Goal: Task Accomplishment & Management: Use online tool/utility

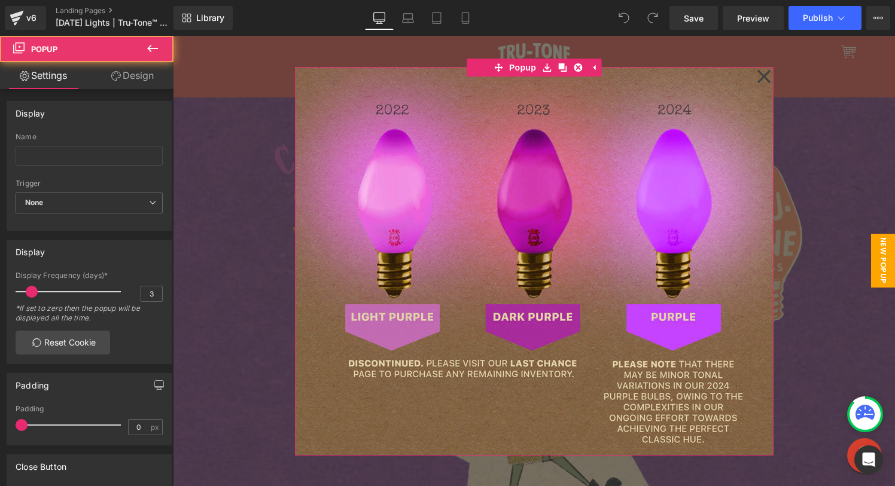
click at [769, 71] on icon at bounding box center [764, 77] width 14 height 60
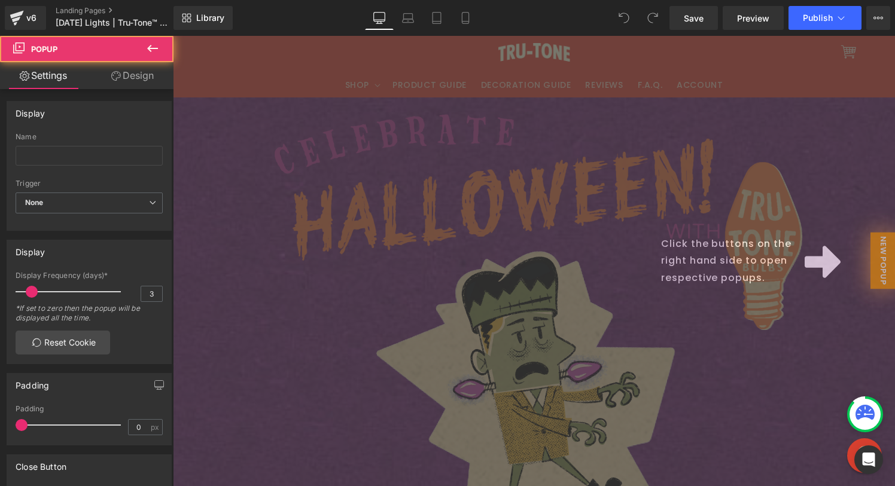
click at [802, 106] on div "Click the buttons on the right hand side to open respective popups." at bounding box center [534, 261] width 722 height 450
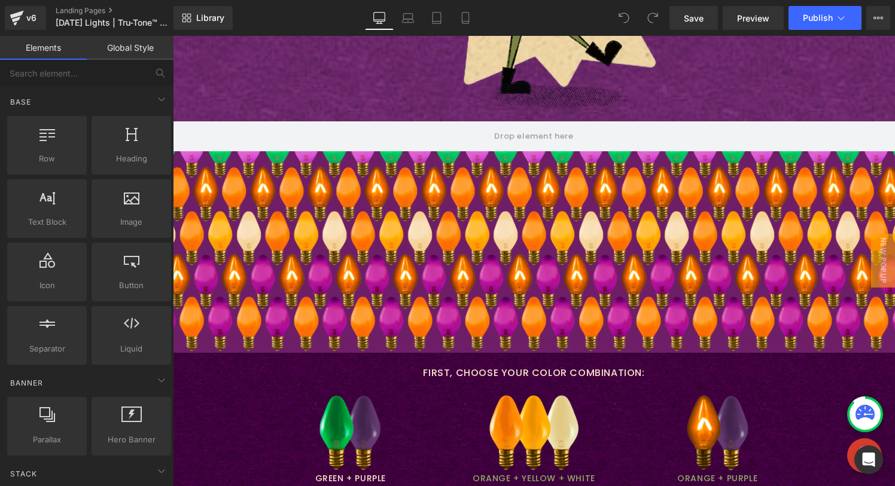
scroll to position [445, 0]
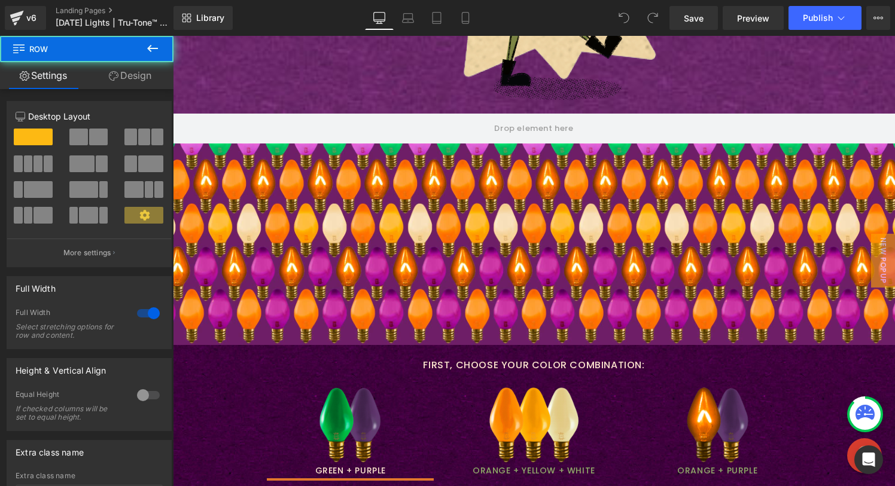
click at [418, 241] on div "Row" at bounding box center [534, 229] width 722 height 231
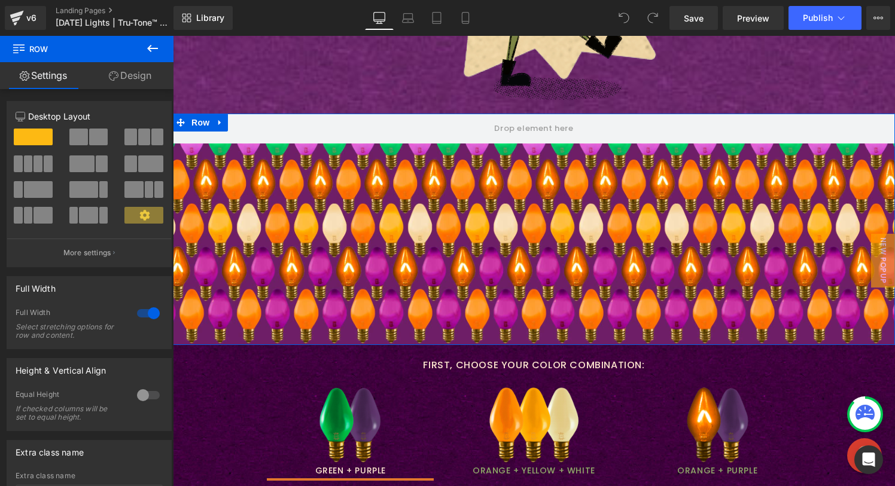
click at [216, 119] on icon at bounding box center [220, 122] width 8 height 9
click at [234, 124] on icon at bounding box center [235, 122] width 8 height 8
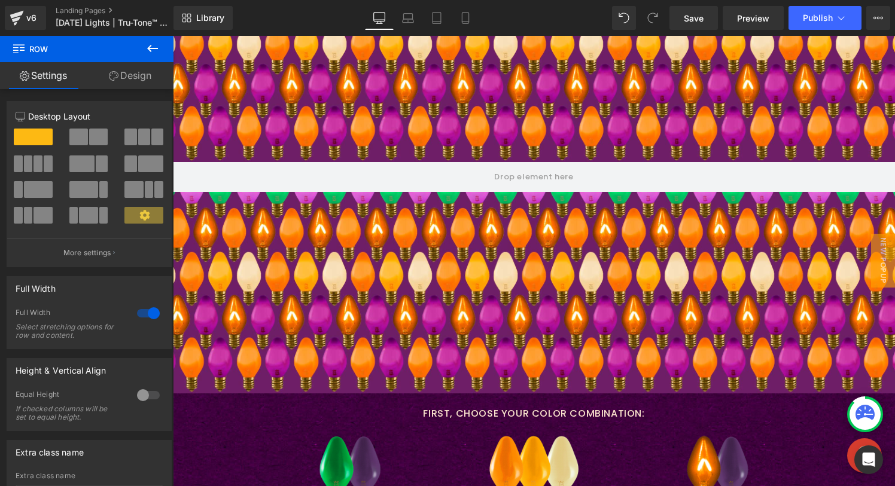
scroll to position [621, 0]
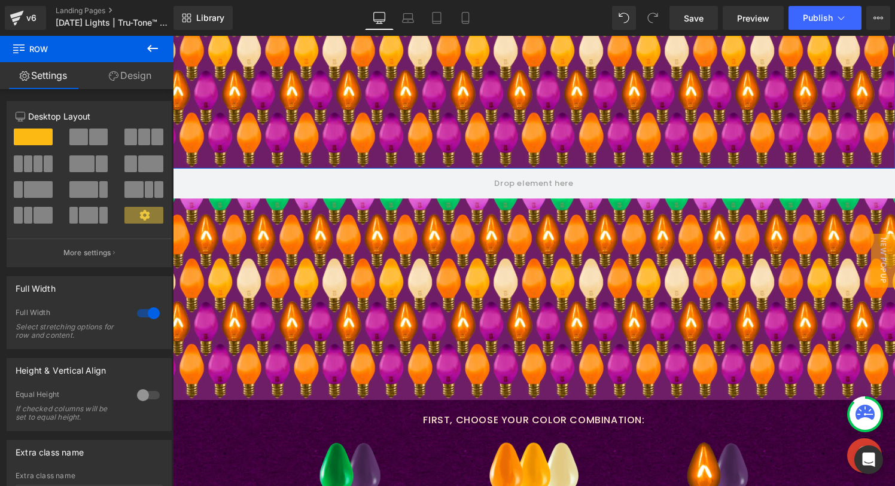
click at [383, 103] on div "Row" at bounding box center [534, 52] width 722 height 231
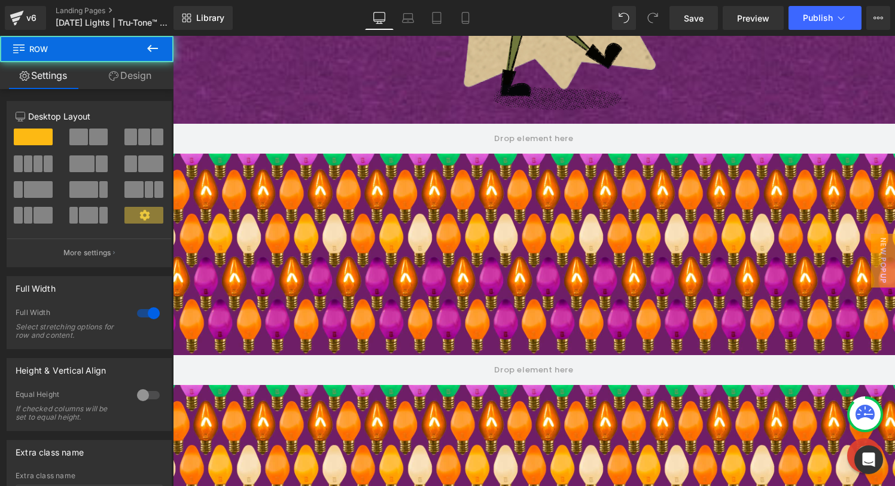
scroll to position [417, 0]
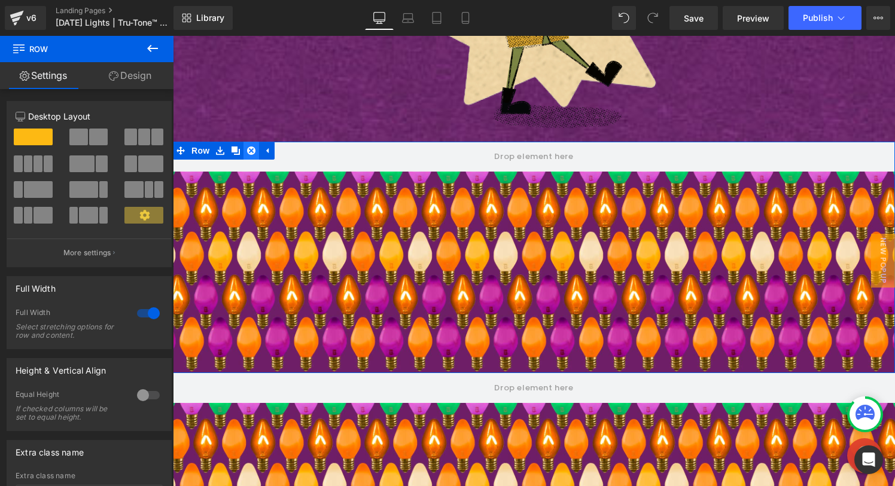
click at [250, 148] on icon at bounding box center [251, 151] width 8 height 8
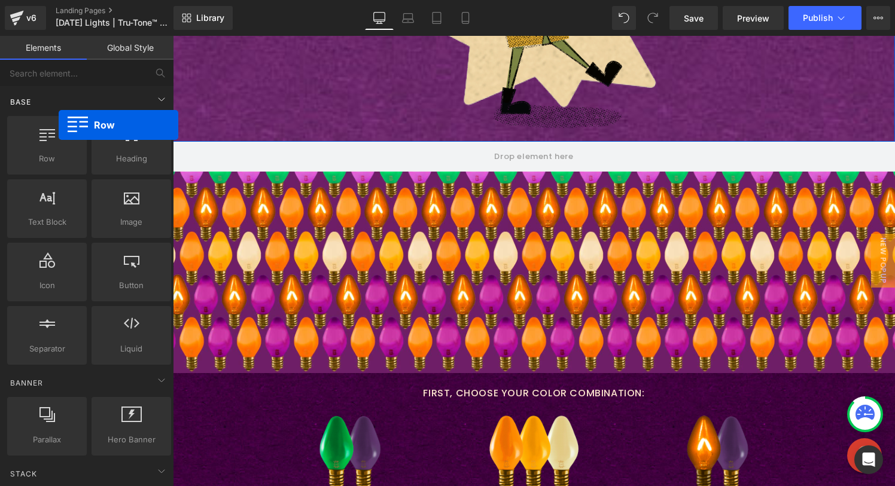
drag, startPoint x: 47, startPoint y: 144, endPoint x: 138, endPoint y: 109, distance: 97.3
click at [62, 124] on div "Row rows, columns, layouts, div" at bounding box center [47, 145] width 80 height 59
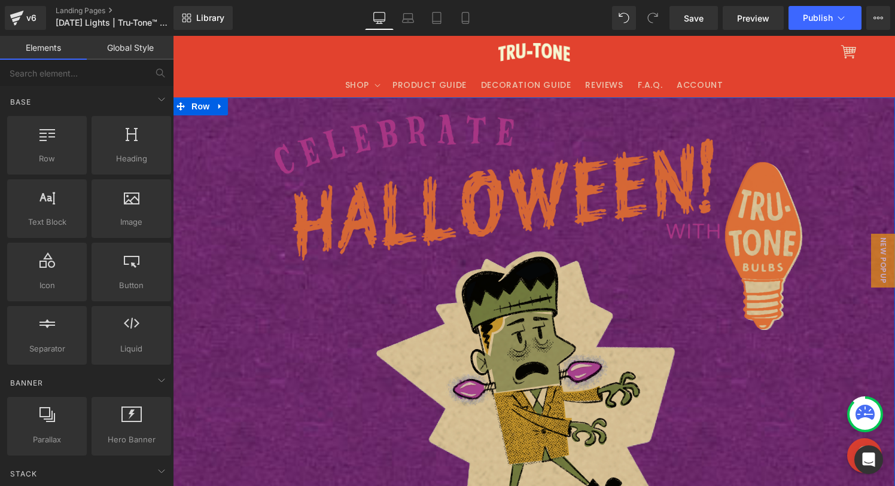
scroll to position [1, 0]
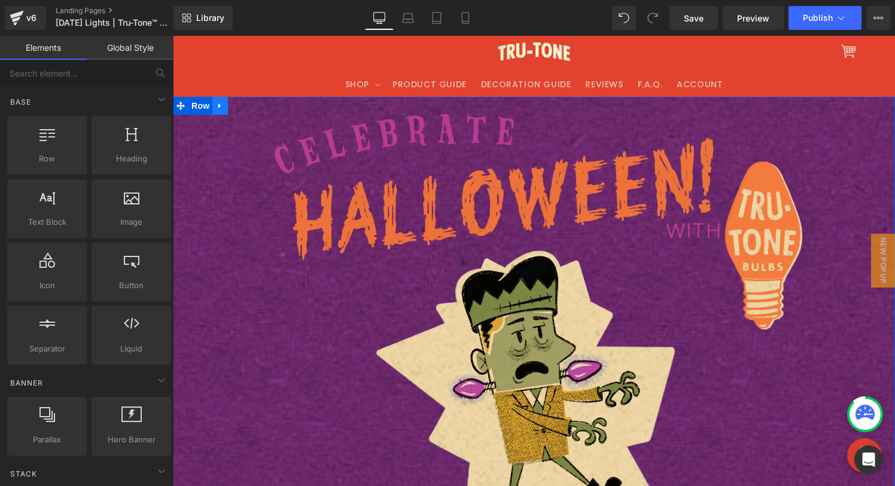
click at [220, 102] on icon at bounding box center [220, 105] width 8 height 9
click at [239, 104] on link at bounding box center [236, 106] width 16 height 18
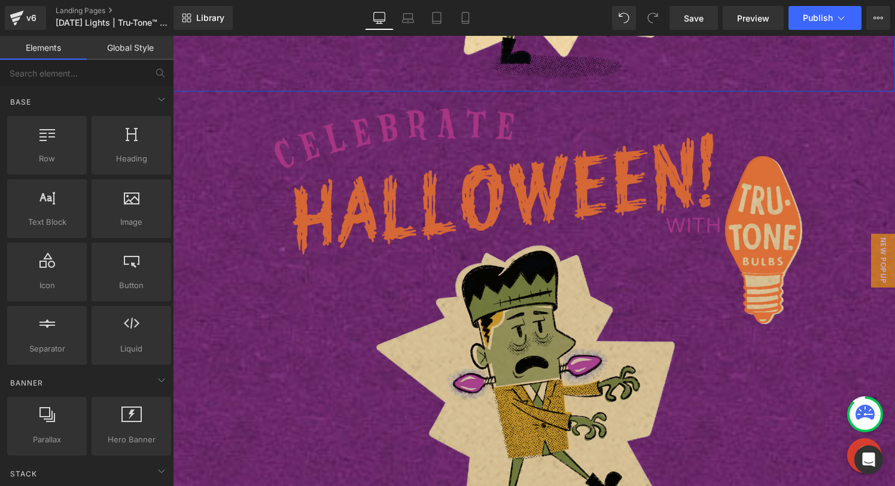
scroll to position [472, 0]
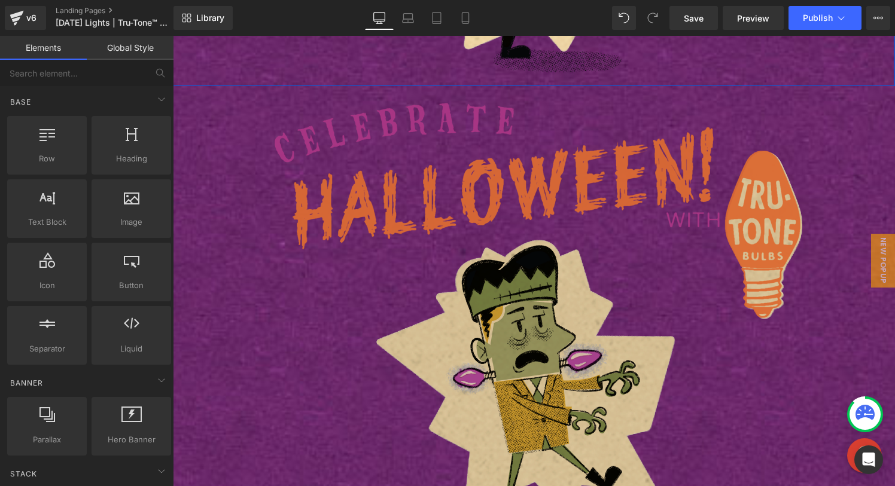
click at [282, 129] on img at bounding box center [534, 318] width 538 height 436
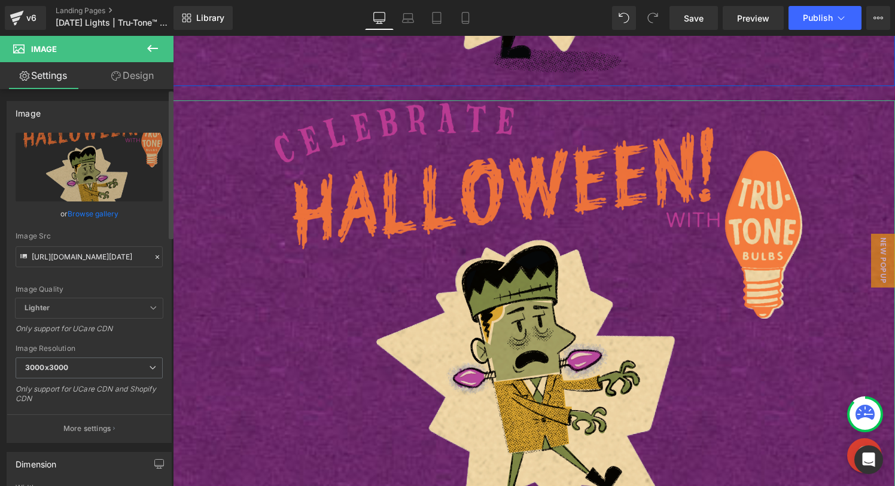
click at [155, 257] on icon at bounding box center [157, 257] width 8 height 8
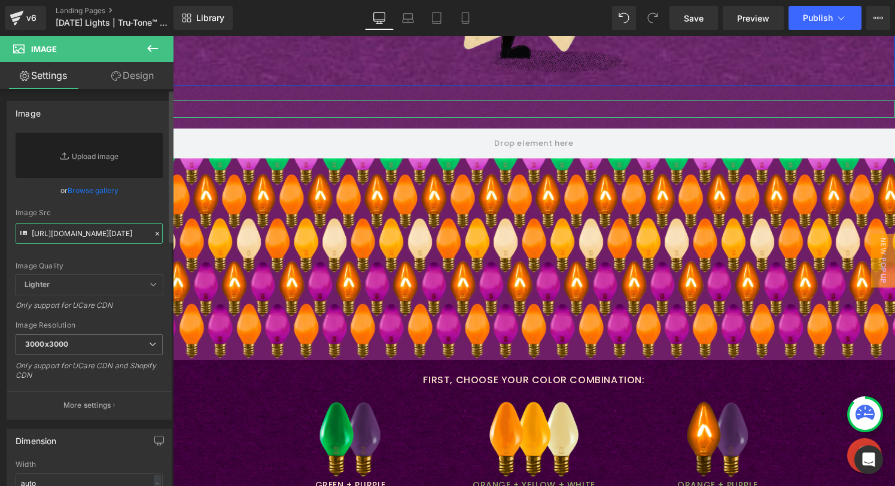
click at [99, 234] on input "[URL][DOMAIN_NAME][DATE]" at bounding box center [89, 233] width 147 height 21
paste input "[URL][DOMAIN_NAME]"
type input "[URL][DOMAIN_NAME]"
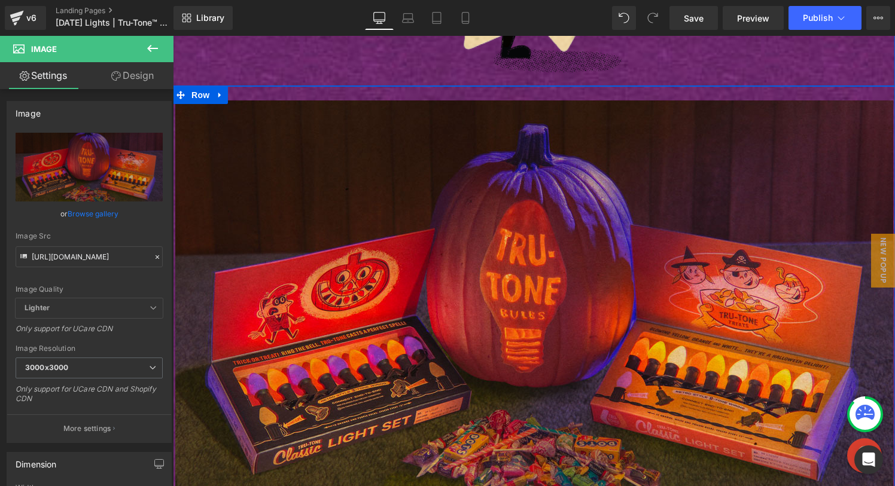
click at [269, 92] on div "Image Row" at bounding box center [534, 319] width 722 height 467
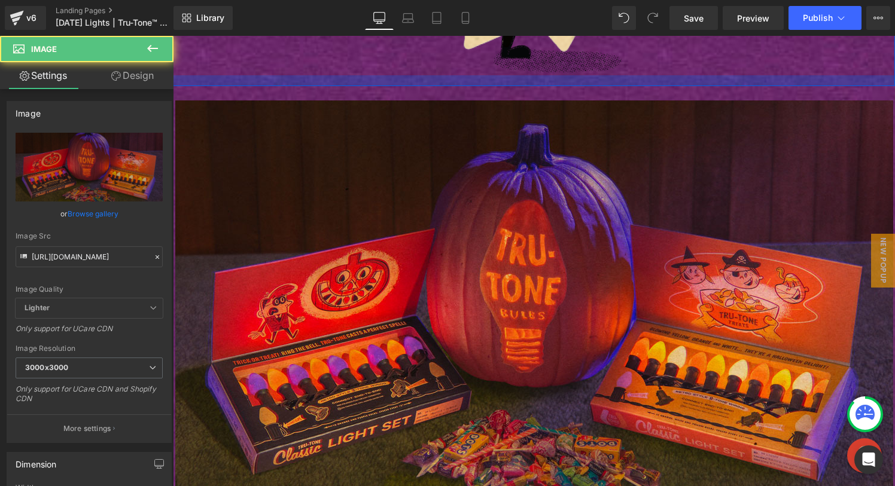
drag, startPoint x: 278, startPoint y: 102, endPoint x: 293, endPoint y: 86, distance: 22.4
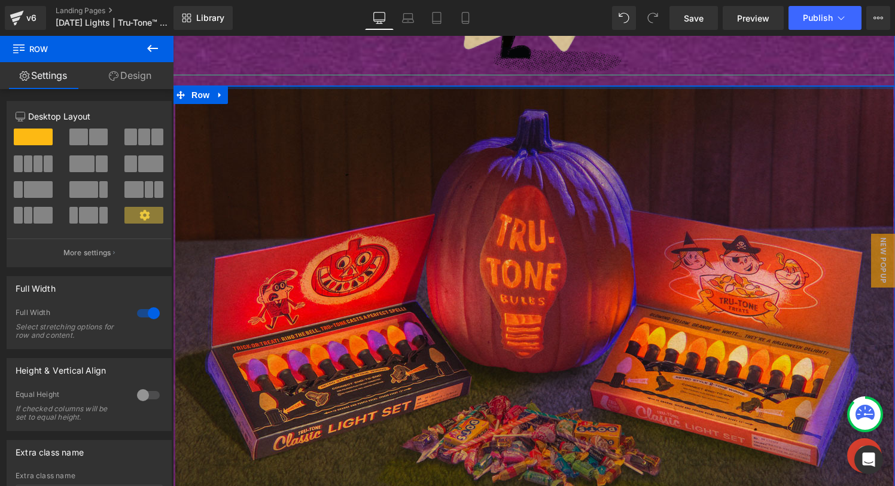
drag, startPoint x: 295, startPoint y: 92, endPoint x: 295, endPoint y: 60, distance: 31.1
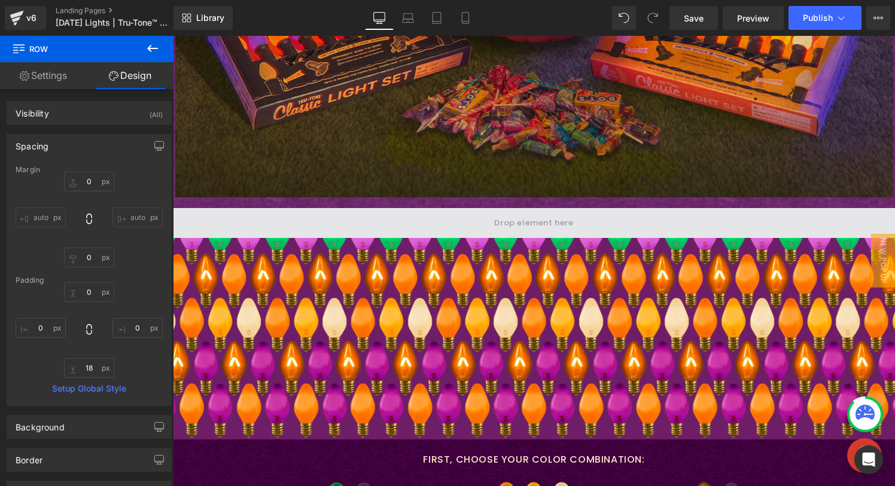
scroll to position [858, 0]
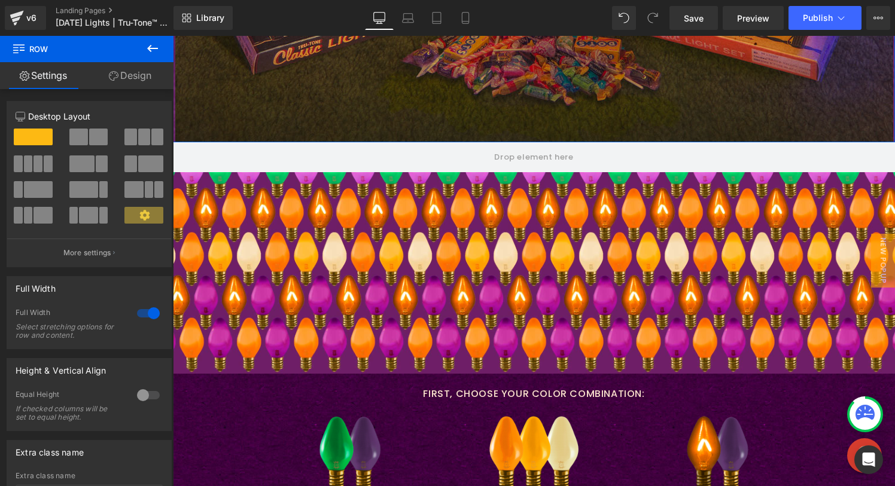
drag, startPoint x: 603, startPoint y: 151, endPoint x: 597, endPoint y: 124, distance: 27.4
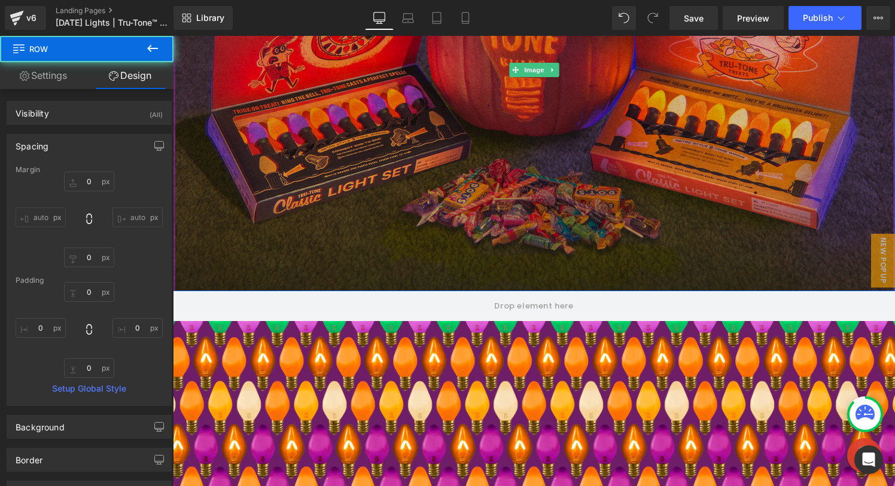
scroll to position [682, 0]
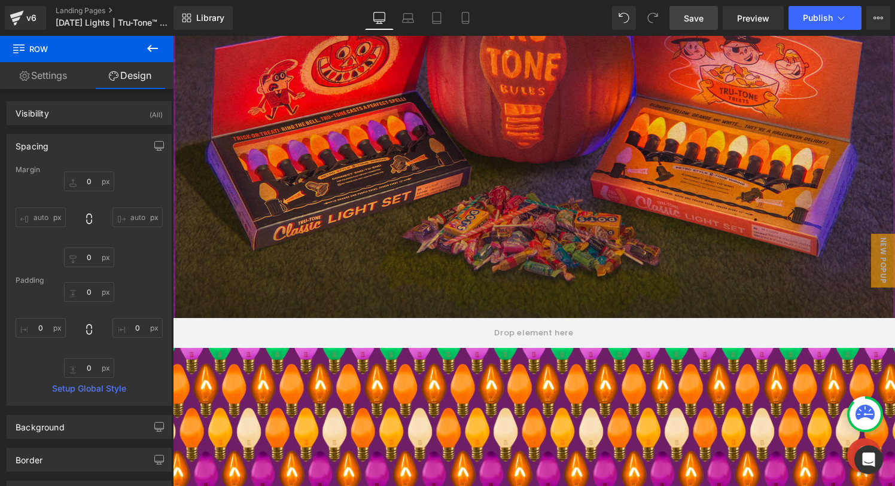
click at [686, 25] on link "Save" at bounding box center [693, 18] width 48 height 24
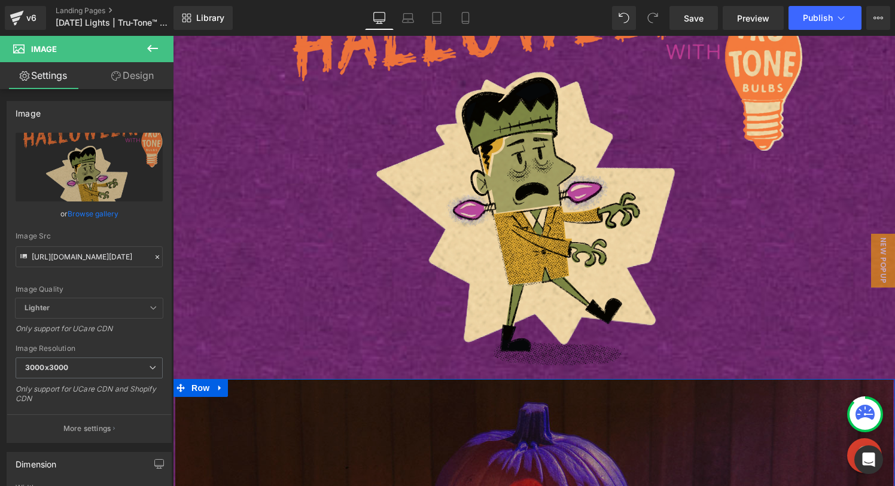
scroll to position [0, 0]
